Goal: Browse casually

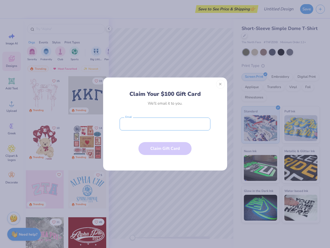
click at [165, 124] on input "email" at bounding box center [165, 123] width 91 height 13
click at [221, 84] on button "Close" at bounding box center [220, 84] width 9 height 9
